Goal: Task Accomplishment & Management: Manage account settings

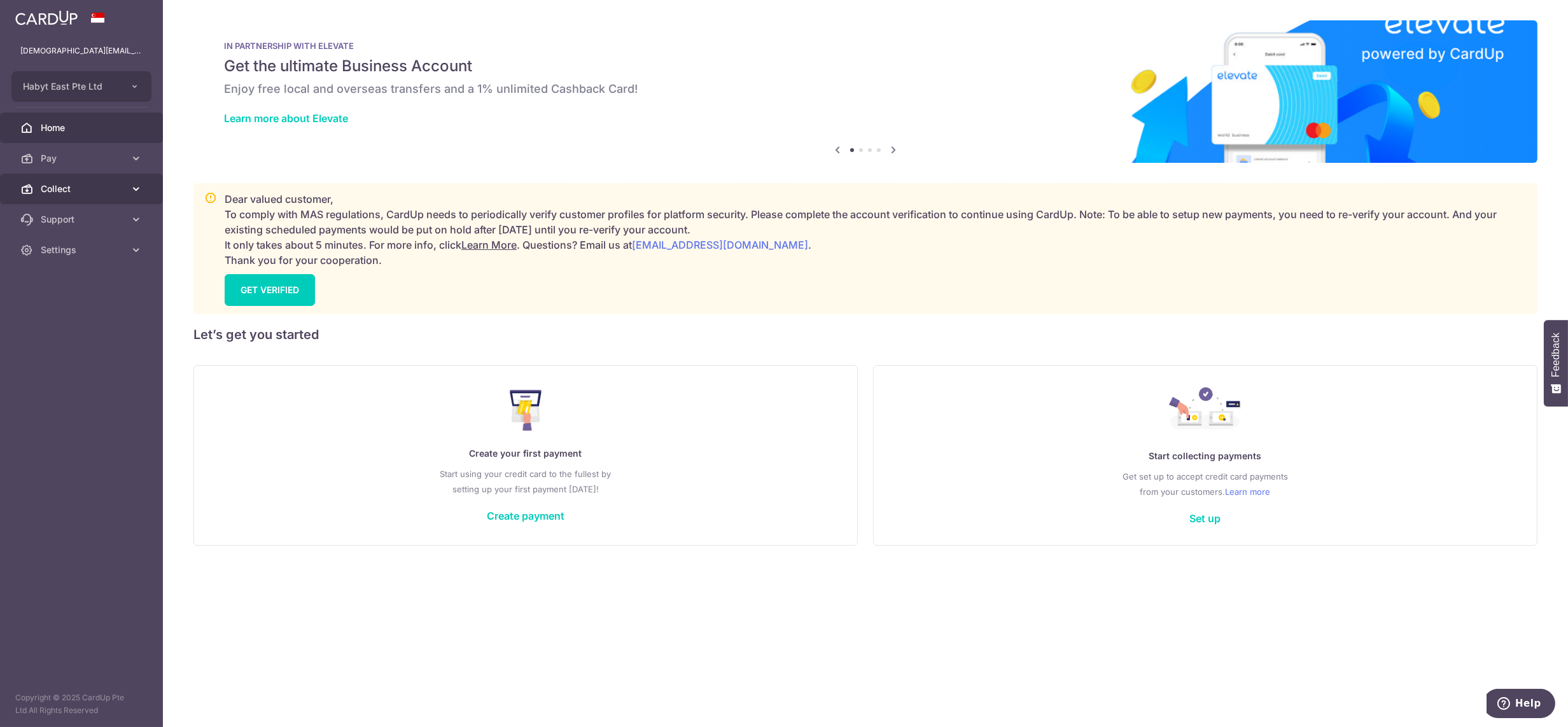
click at [69, 185] on span "Collect" at bounding box center [82, 189] width 84 height 12
click at [76, 227] on link "Dashboard" at bounding box center [81, 219] width 163 height 31
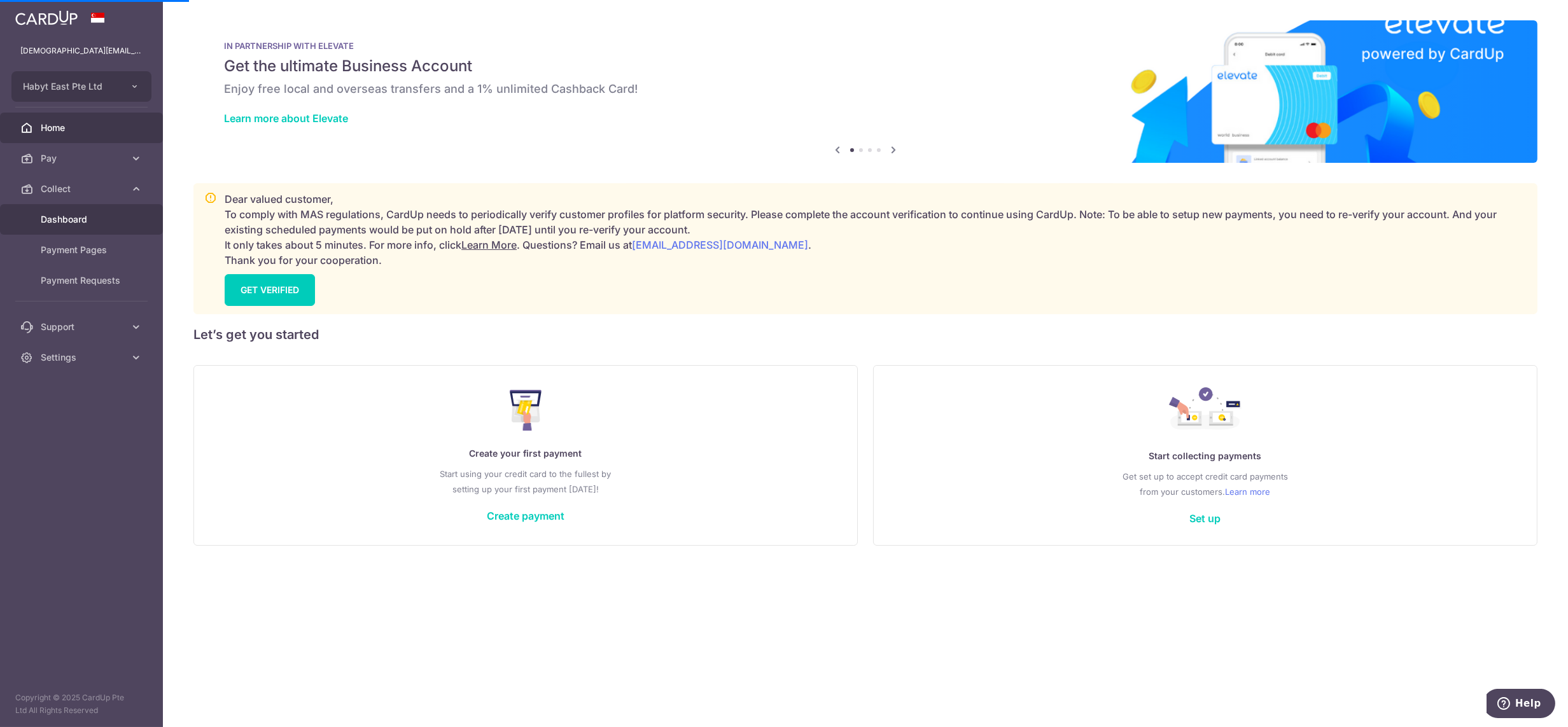
click at [76, 227] on link "Dashboard" at bounding box center [81, 219] width 163 height 31
click at [54, 217] on span "Dashboard" at bounding box center [82, 219] width 84 height 12
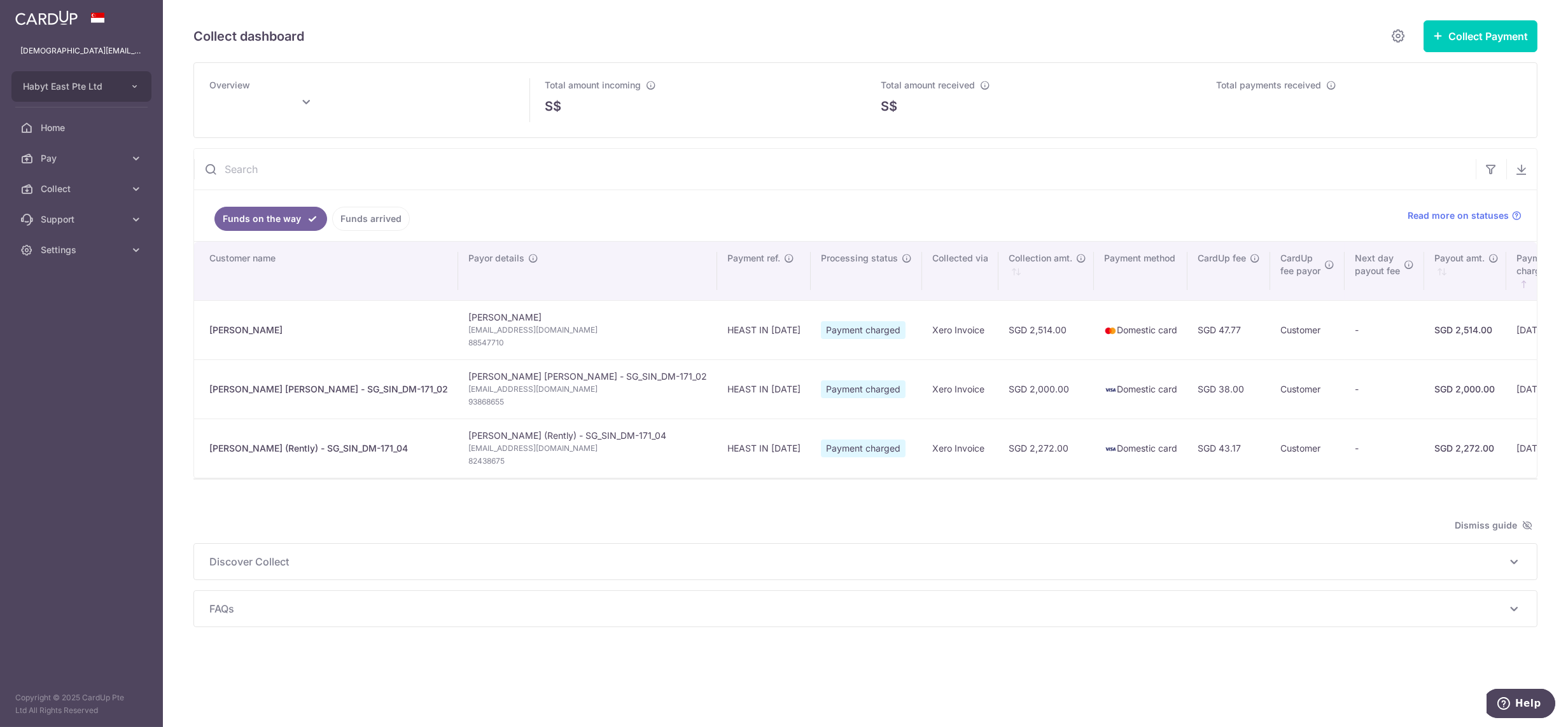
type input "[DATE]"
click at [79, 251] on span "Settings" at bounding box center [82, 249] width 84 height 12
click at [67, 316] on span "Logout" at bounding box center [82, 310] width 84 height 12
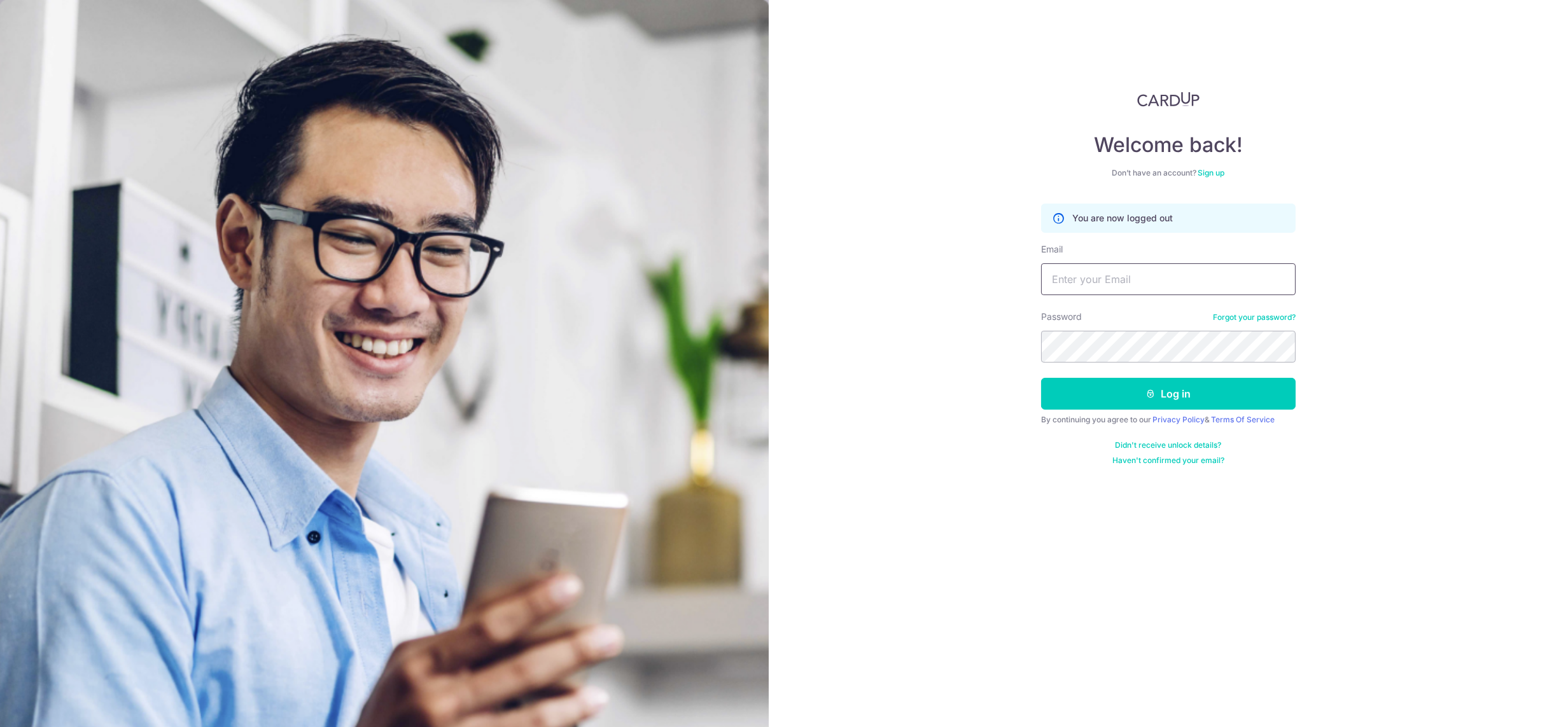
click at [1166, 290] on input "Email" at bounding box center [1168, 279] width 255 height 32
paste input "lady.labarda+hone@habyt.com"
type input "lady.labarda+hone@habyt.com"
click at [1182, 403] on button "Log in" at bounding box center [1168, 393] width 255 height 32
